Goal: Information Seeking & Learning: Learn about a topic

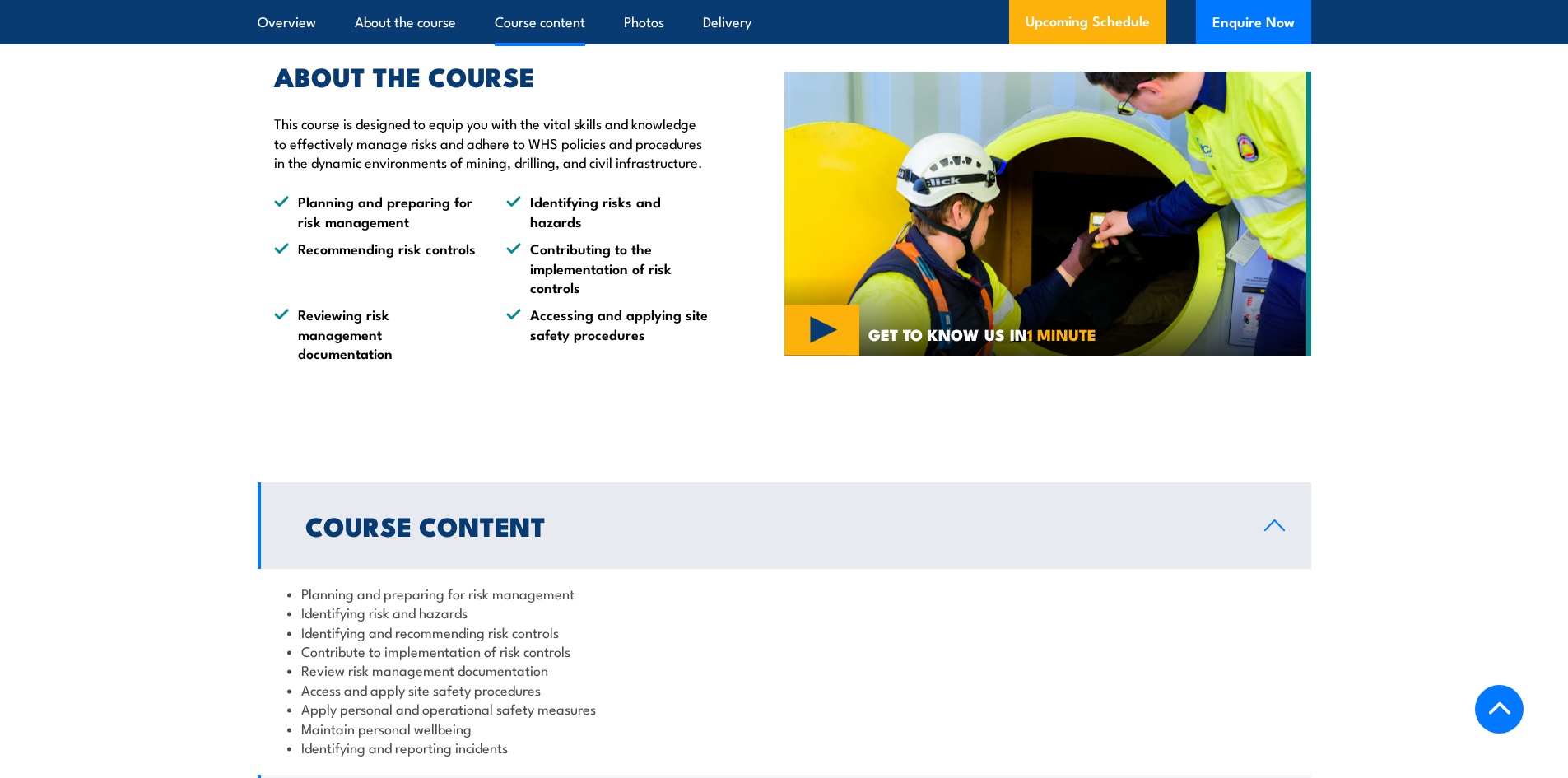
scroll to position [1400, 0]
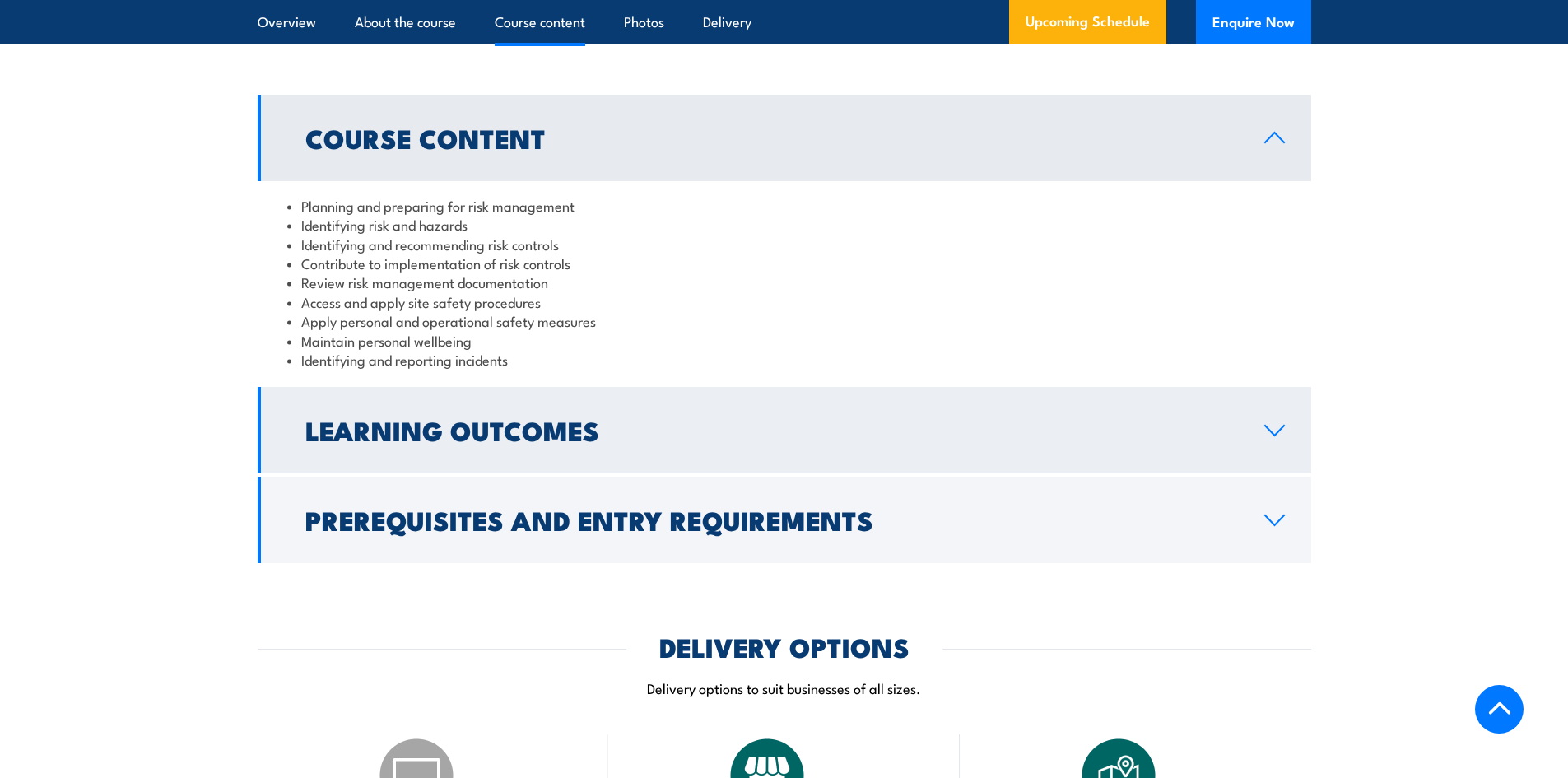
click at [602, 474] on link "Learning Outcomes" at bounding box center [784, 430] width 1053 height 87
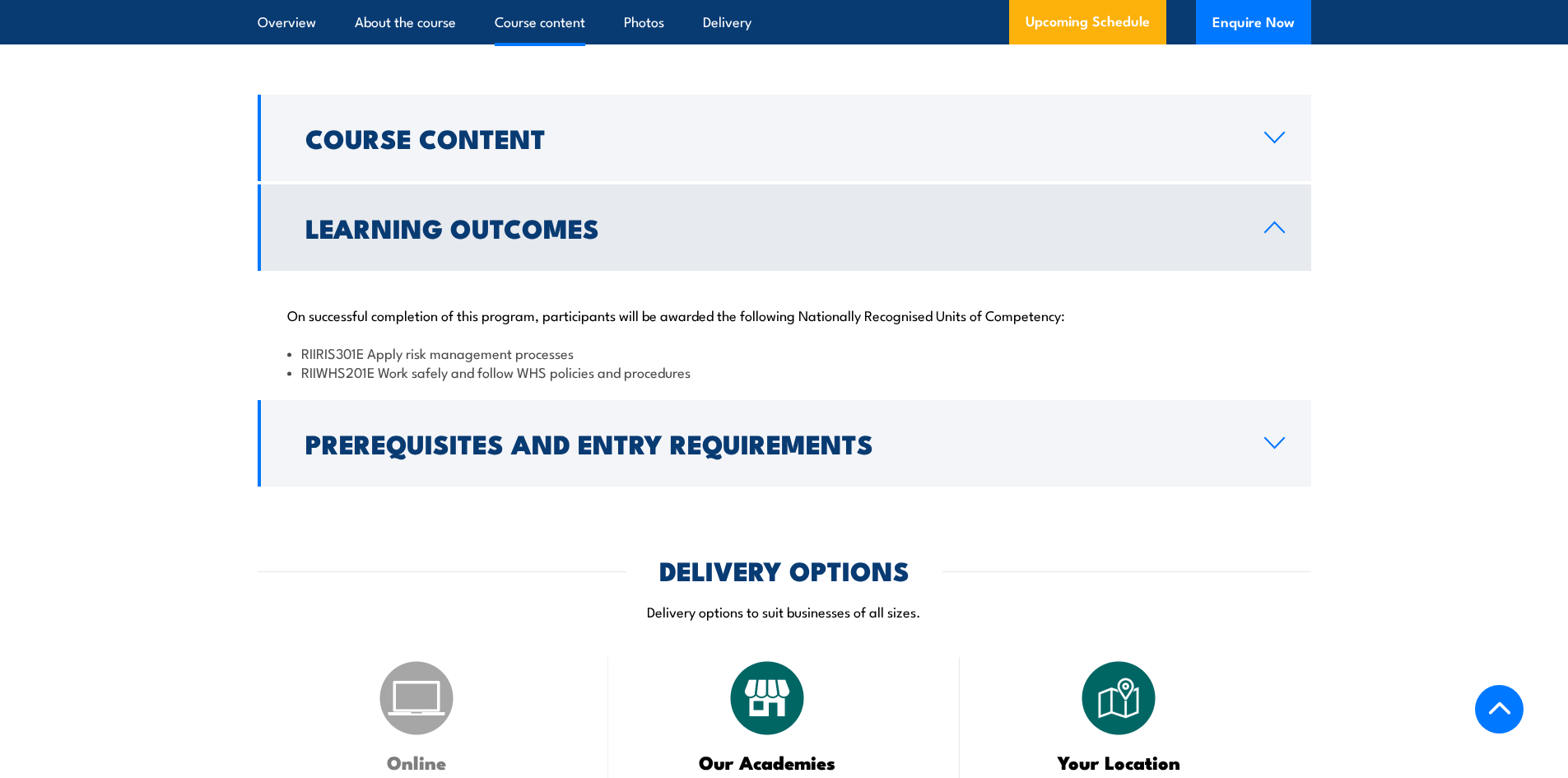
drag, startPoint x: 454, startPoint y: 404, endPoint x: 596, endPoint y: 413, distance: 142.3
click at [473, 362] on li "RIIRIS301E Apply risk management processes" at bounding box center [784, 353] width 994 height 19
click at [699, 381] on li "RIIWHS201E Work safely and follow WHS policies and procedures" at bounding box center [784, 372] width 994 height 19
drag, startPoint x: 719, startPoint y: 422, endPoint x: 468, endPoint y: 413, distance: 251.2
click at [468, 382] on ul "RIIRIS301E Apply risk management processes RIIWHS201E Work safely and follow WH…" at bounding box center [784, 362] width 994 height 39
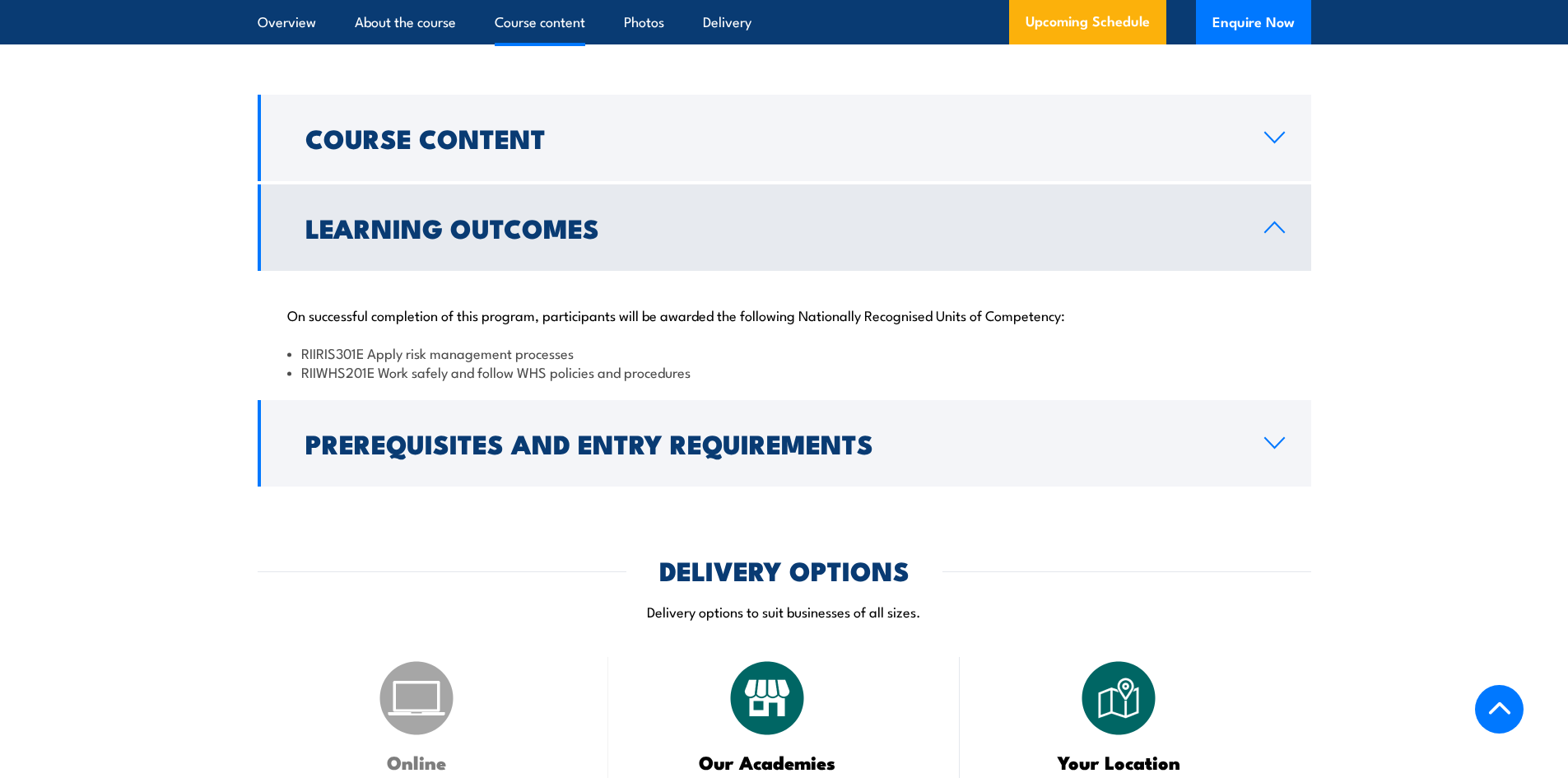
drag, startPoint x: 480, startPoint y: 374, endPoint x: 525, endPoint y: 368, distance: 45.4
click at [481, 323] on p "On successful completion of this program, participants will be awarded the foll…" at bounding box center [784, 314] width 994 height 16
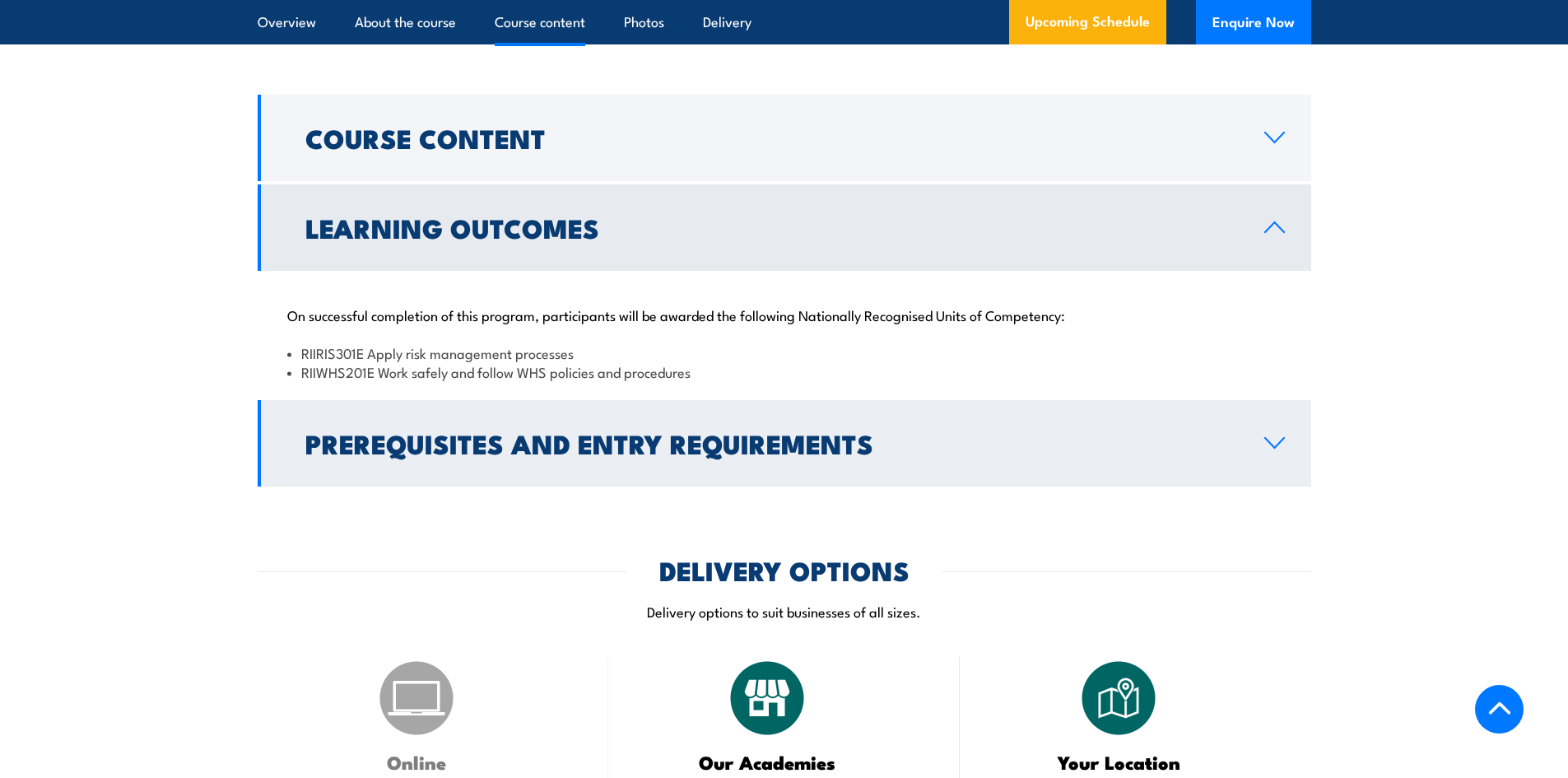
click at [1260, 474] on link "Prerequisites and Entry Requirements" at bounding box center [784, 443] width 1053 height 87
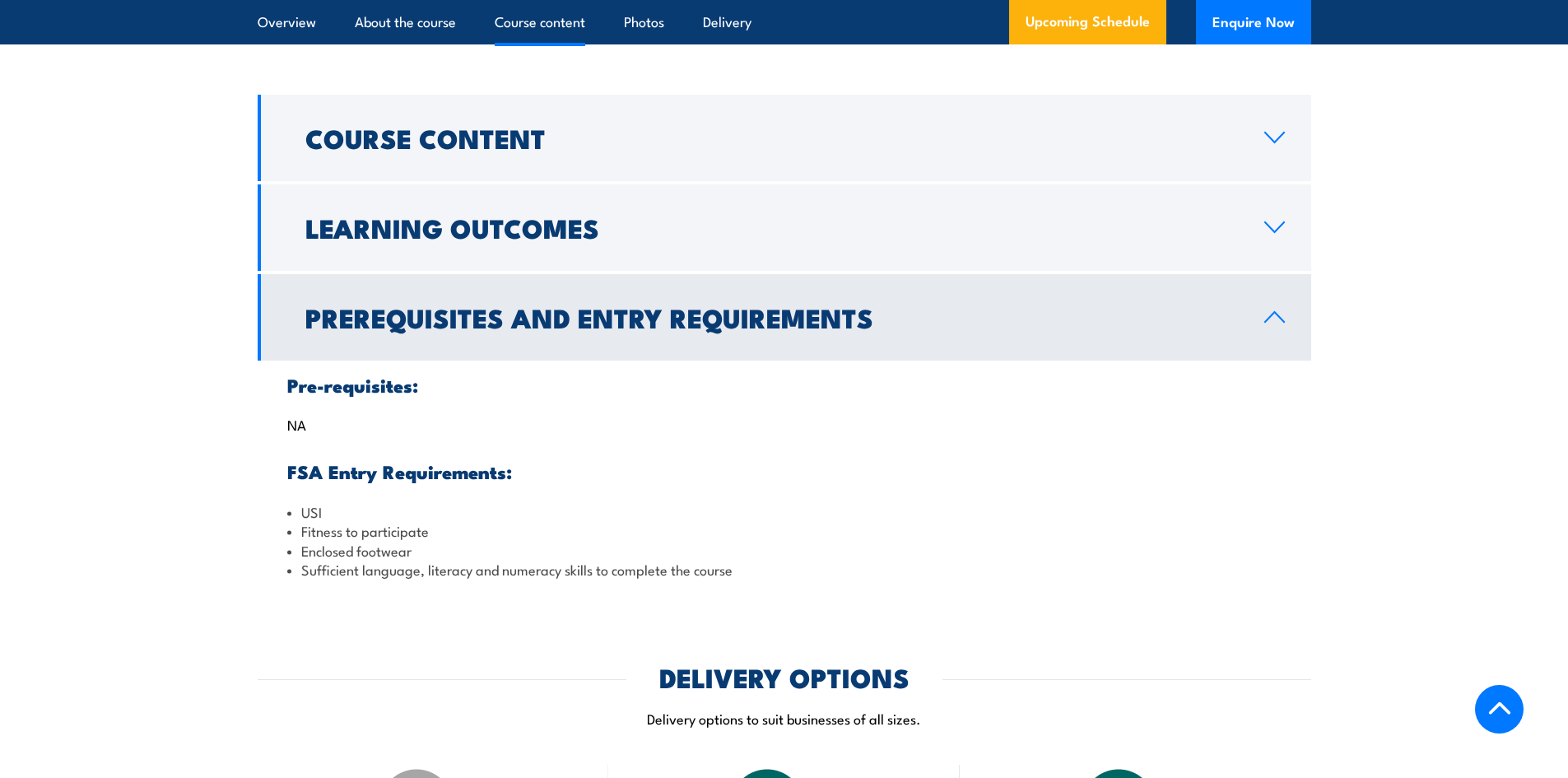
click at [1001, 328] on h2 "Prerequisites and Entry Requirements" at bounding box center [772, 317] width 933 height 23
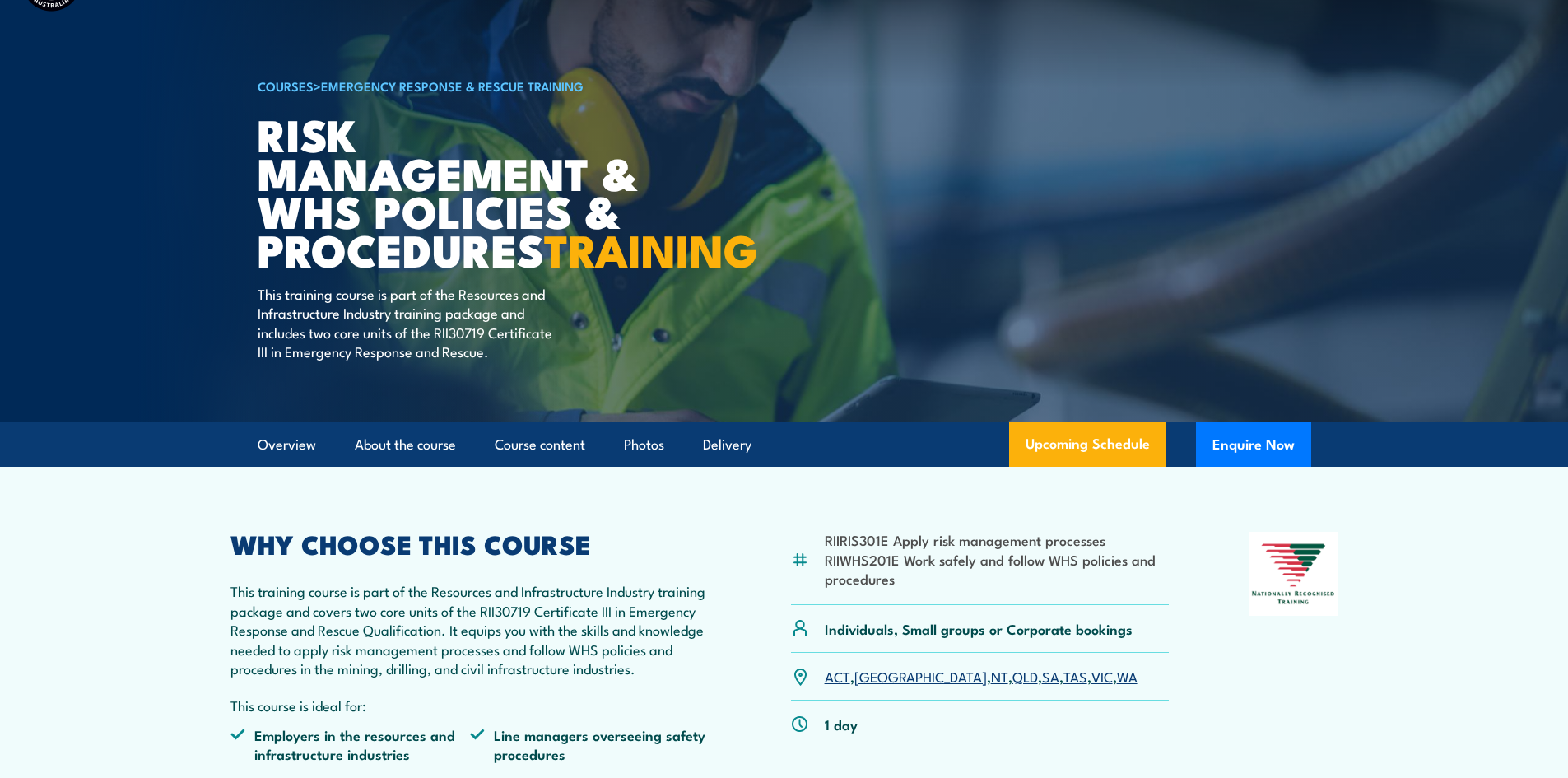
scroll to position [0, 0]
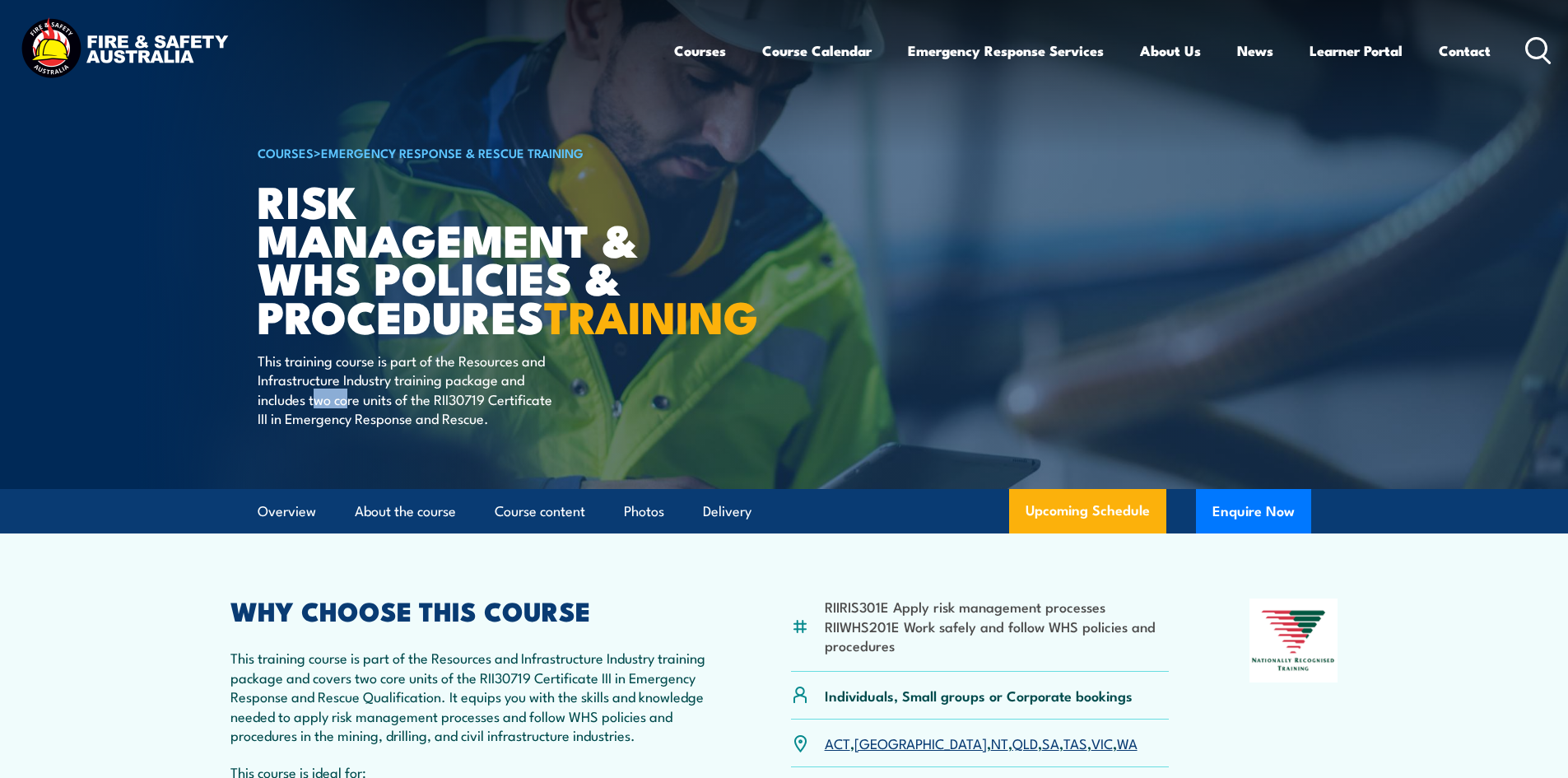
drag, startPoint x: 313, startPoint y: 440, endPoint x: 379, endPoint y: 440, distance: 66.0
click at [377, 428] on p "This training course is part of the Resources and Infrastructure Industry train…" at bounding box center [408, 389] width 301 height 77
drag, startPoint x: 290, startPoint y: 399, endPoint x: 460, endPoint y: 408, distance: 170.2
click at [460, 408] on p "This training course is part of the Resources and Infrastructure Industry train…" at bounding box center [408, 389] width 301 height 77
click at [479, 425] on p "This training course is part of the Resources and Infrastructure Industry train…" at bounding box center [408, 389] width 301 height 77
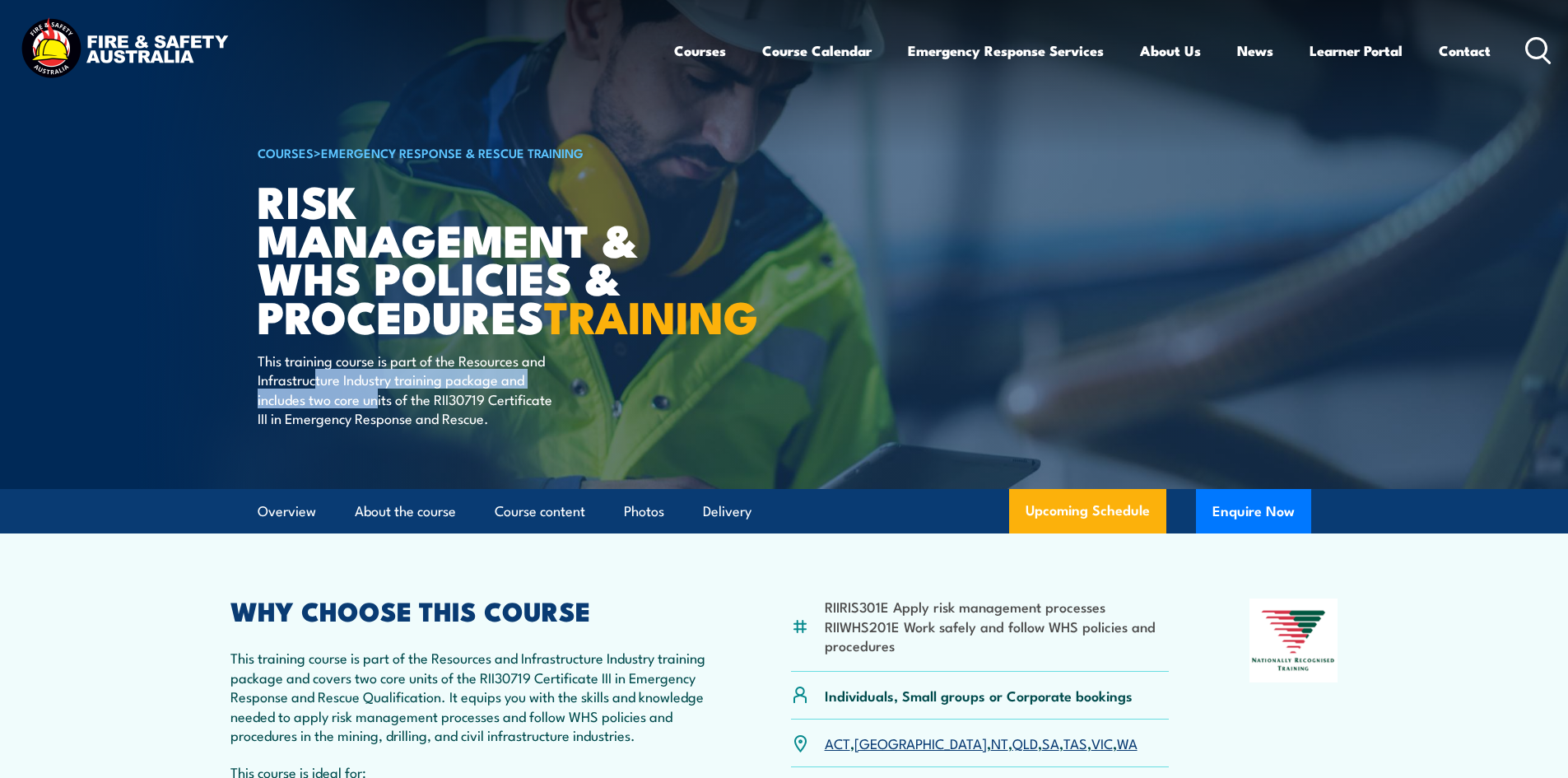
drag, startPoint x: 316, startPoint y: 420, endPoint x: 408, endPoint y: 510, distance: 128.7
click at [388, 428] on p "This training course is part of the Resources and Infrastructure Industry train…" at bounding box center [408, 389] width 301 height 77
click at [475, 613] on article "RIIRIS301E Apply risk management processes RIIWHS201E Work safely and follow WH…" at bounding box center [784, 749] width 1152 height 431
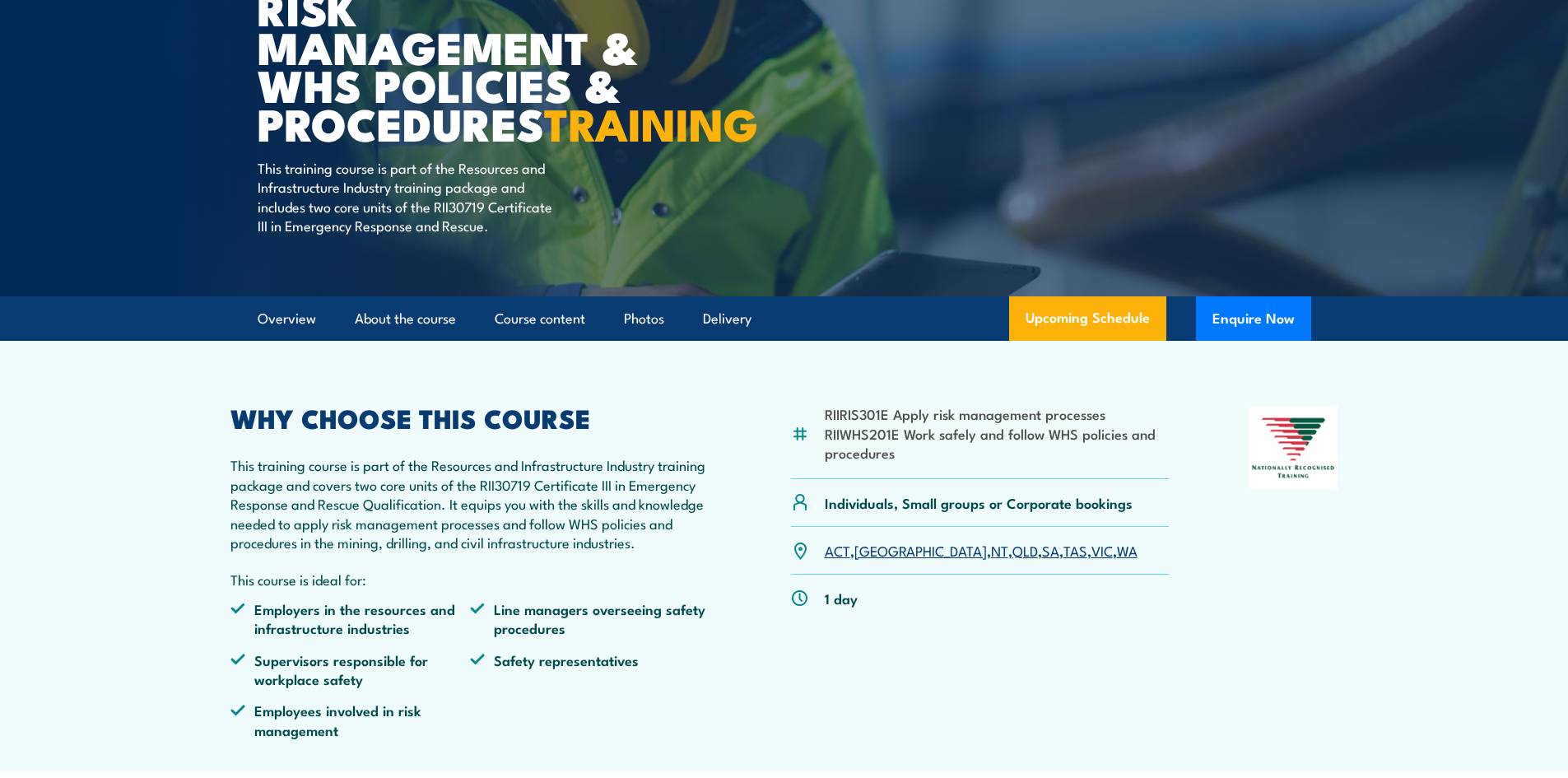
scroll to position [494, 0]
